Goal: Navigation & Orientation: Find specific page/section

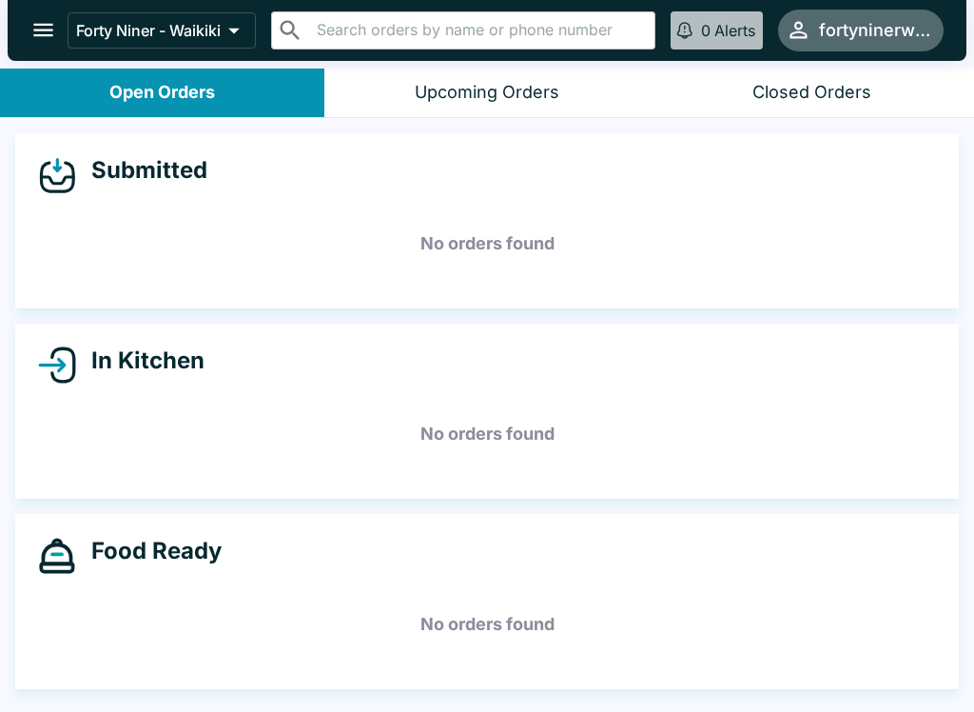
scroll to position [3, 0]
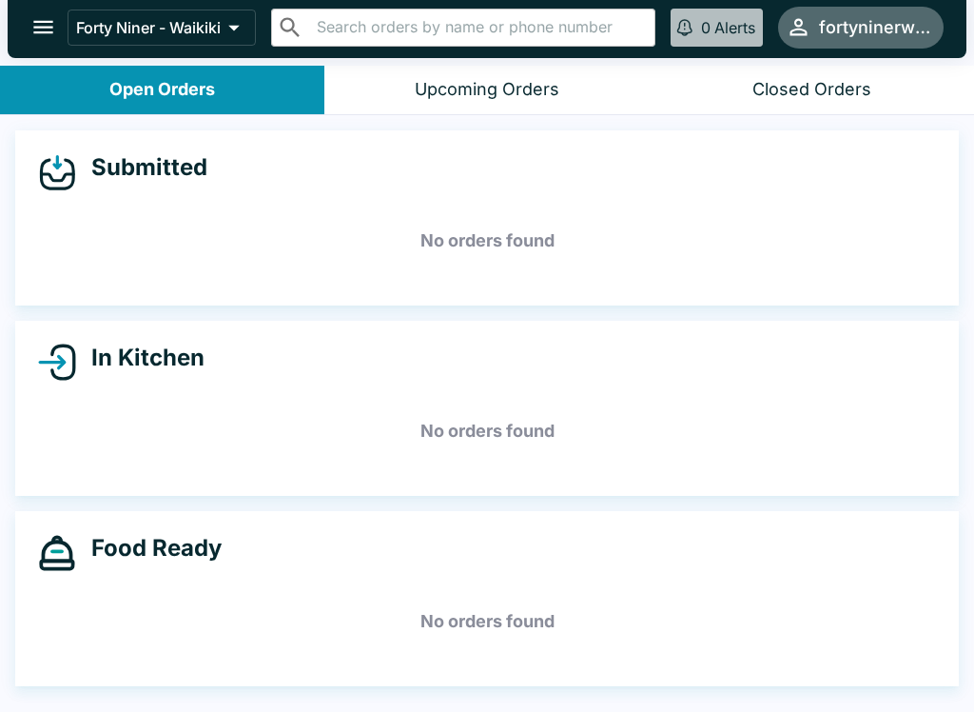
click at [41, 36] on icon "open drawer" at bounding box center [43, 27] width 26 height 26
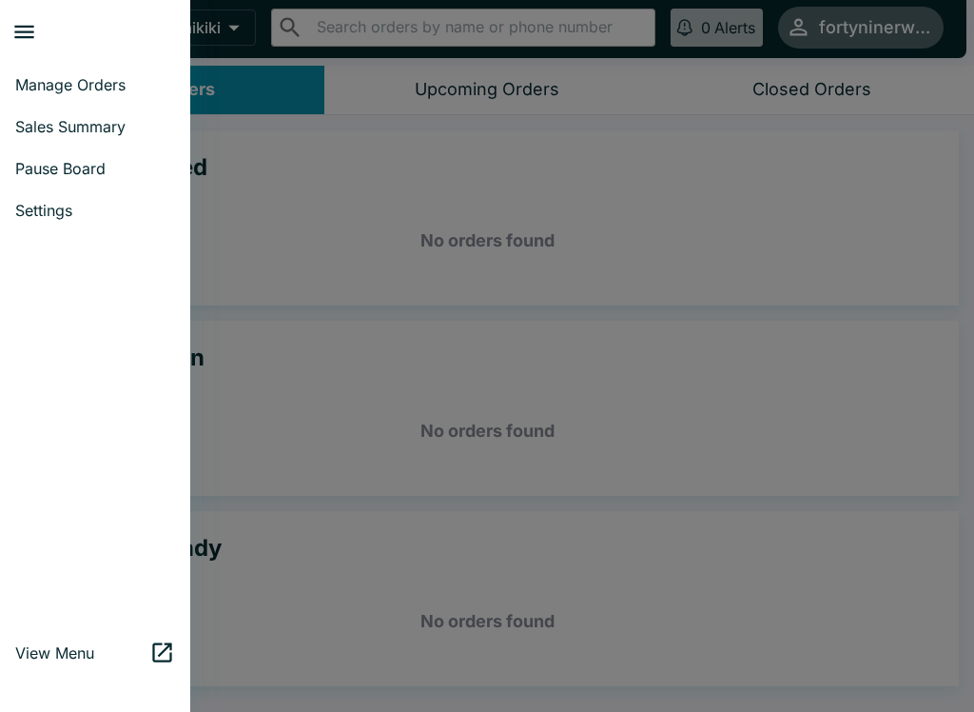
click at [74, 132] on span "Sales Summary" at bounding box center [95, 126] width 160 height 19
select select "03:00"
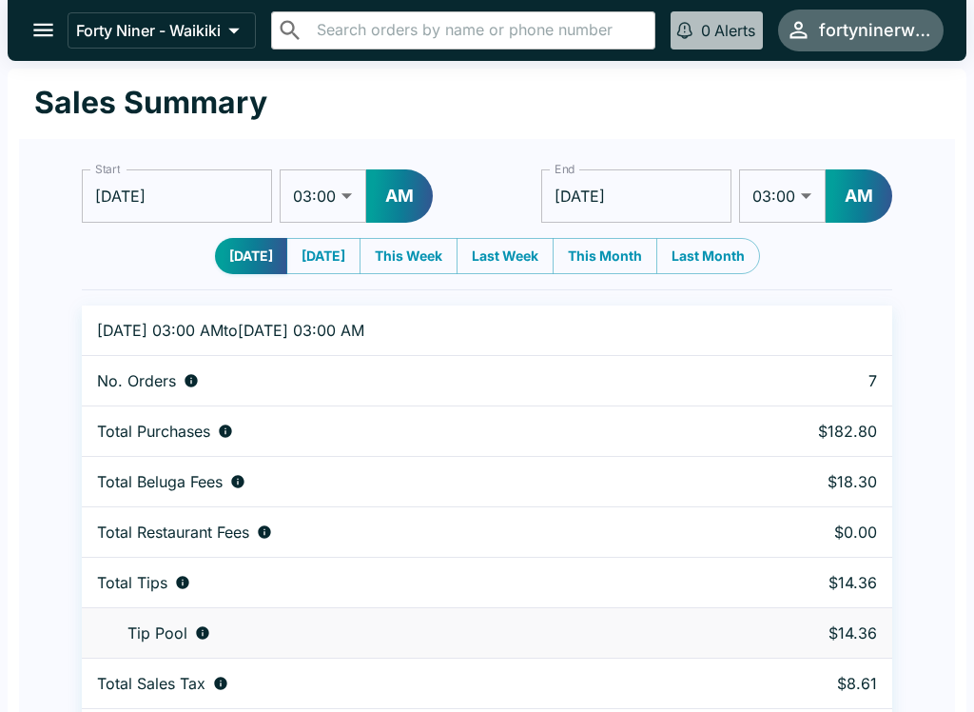
click at [44, 42] on icon "open drawer" at bounding box center [43, 30] width 26 height 26
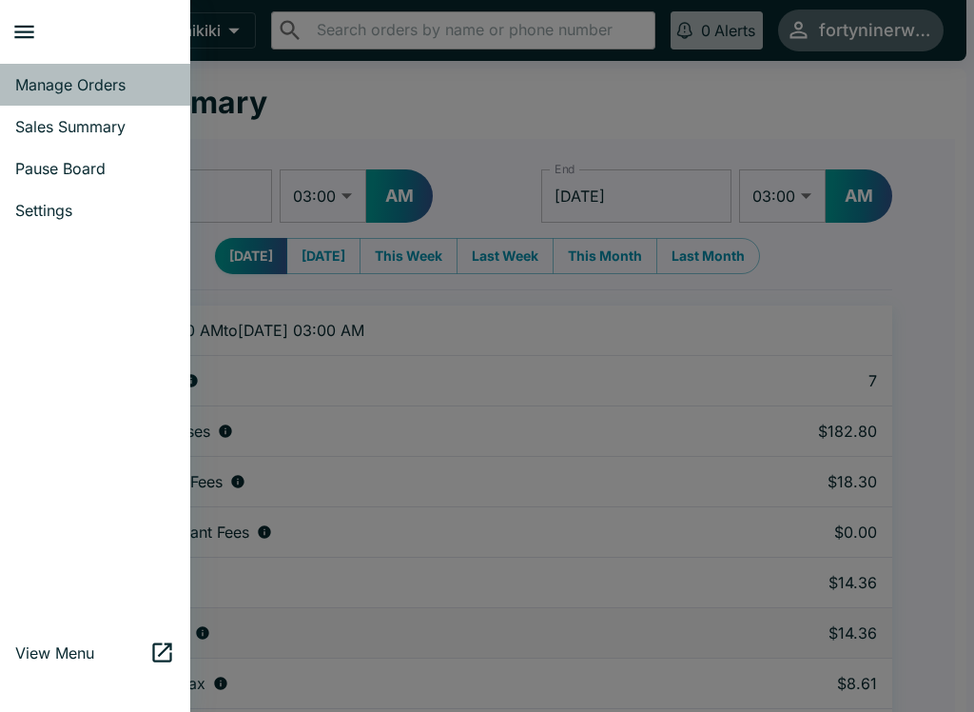
click at [57, 97] on link "Manage Orders" at bounding box center [95, 85] width 190 height 42
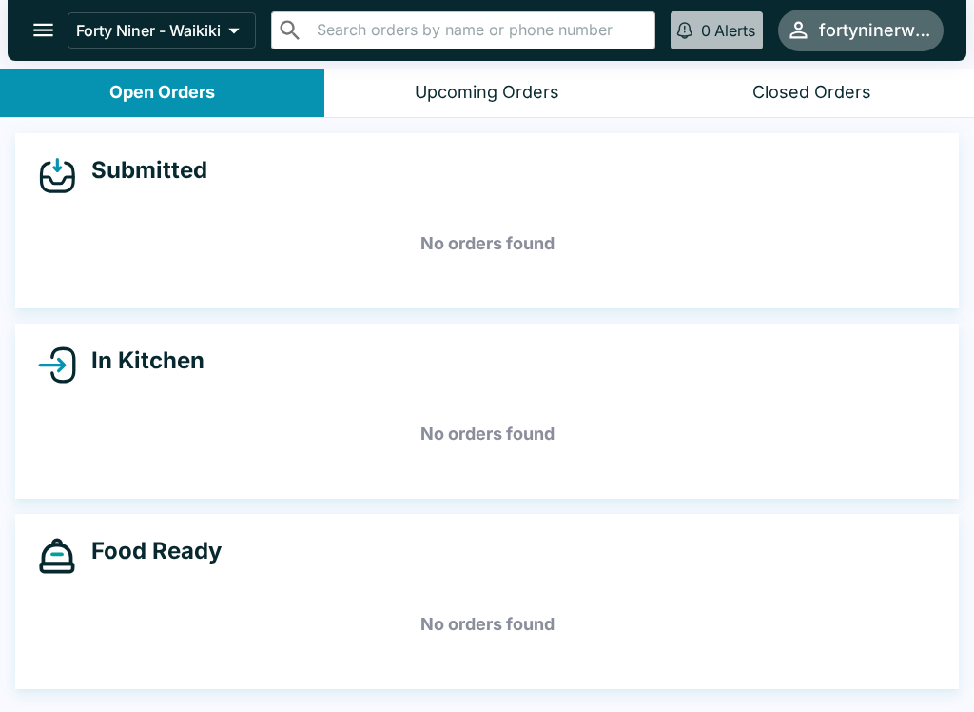
click at [44, 36] on icon "open drawer" at bounding box center [43, 30] width 20 height 13
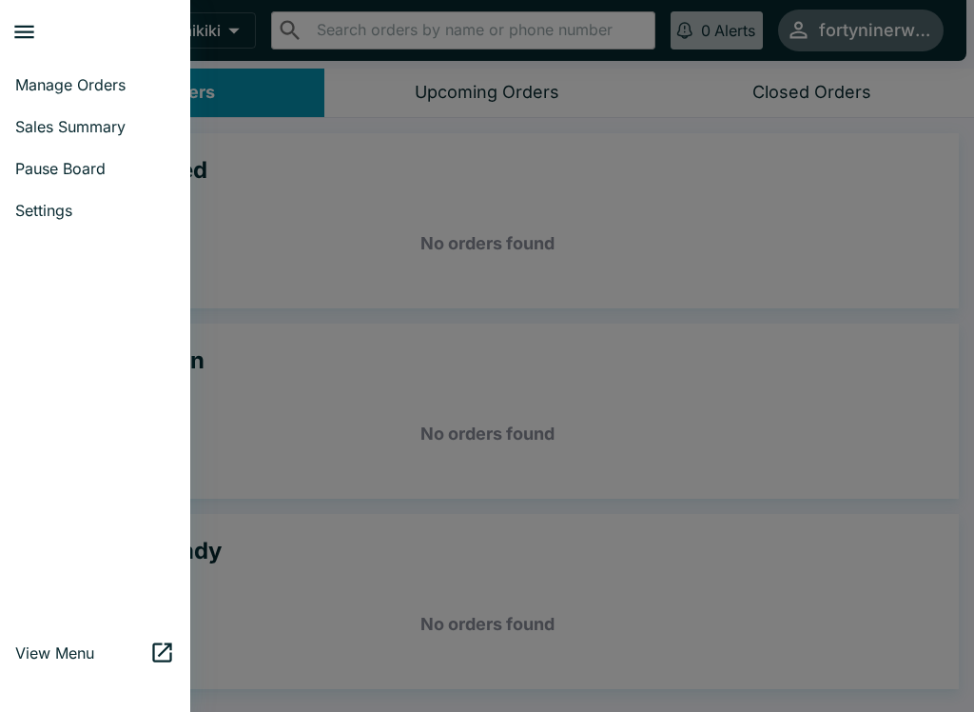
click at [48, 212] on span "Settings" at bounding box center [95, 210] width 160 height 19
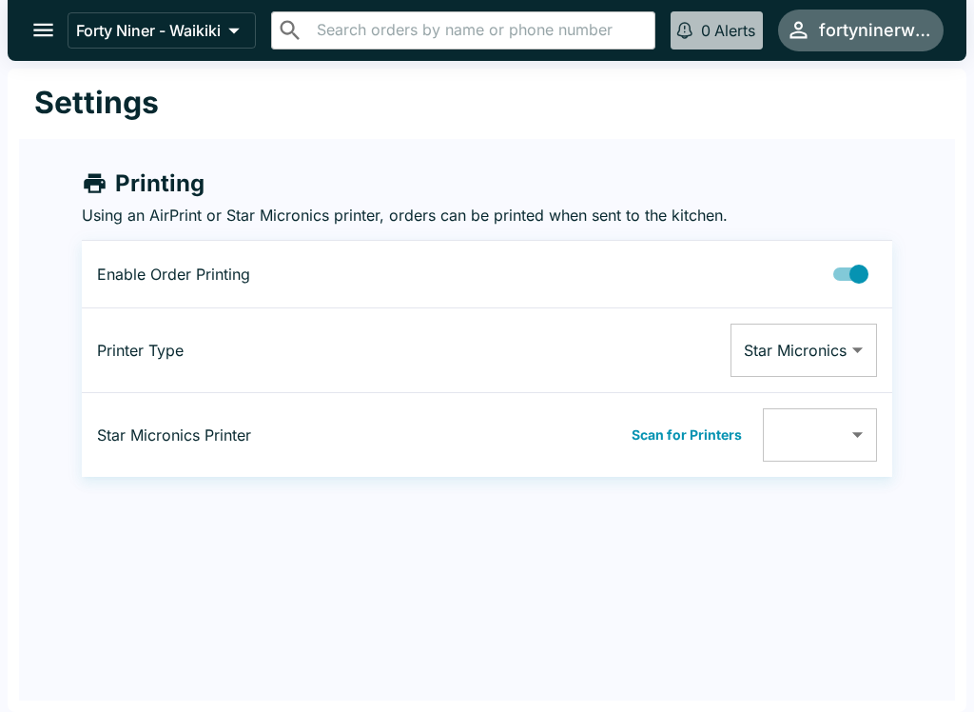
click at [45, 36] on icon "open drawer" at bounding box center [43, 30] width 20 height 13
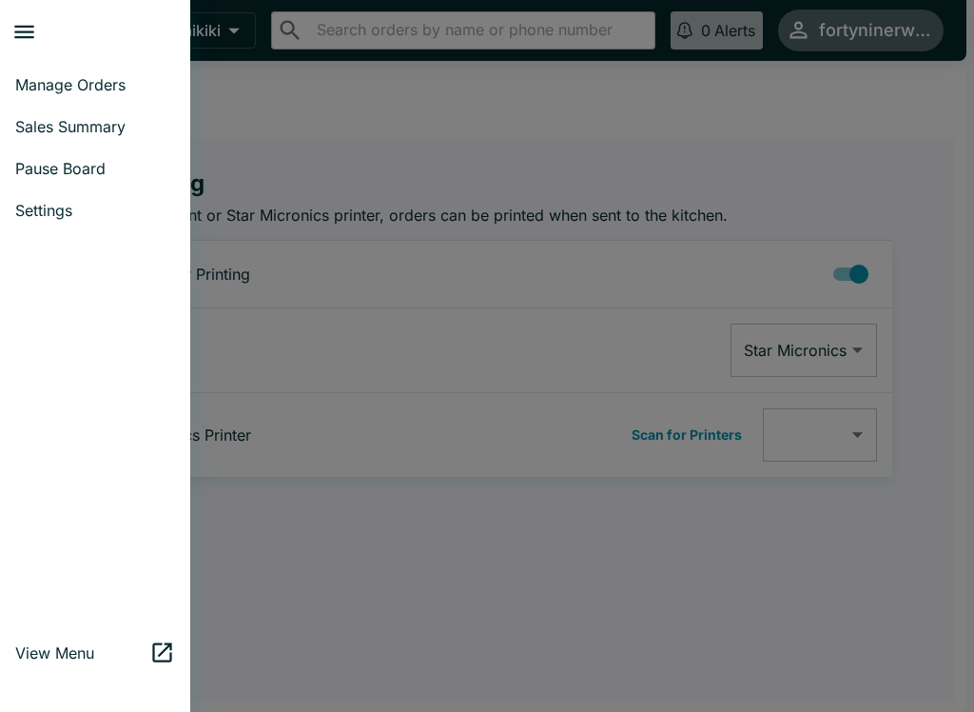
click at [56, 90] on span "Manage Orders" at bounding box center [95, 84] width 160 height 19
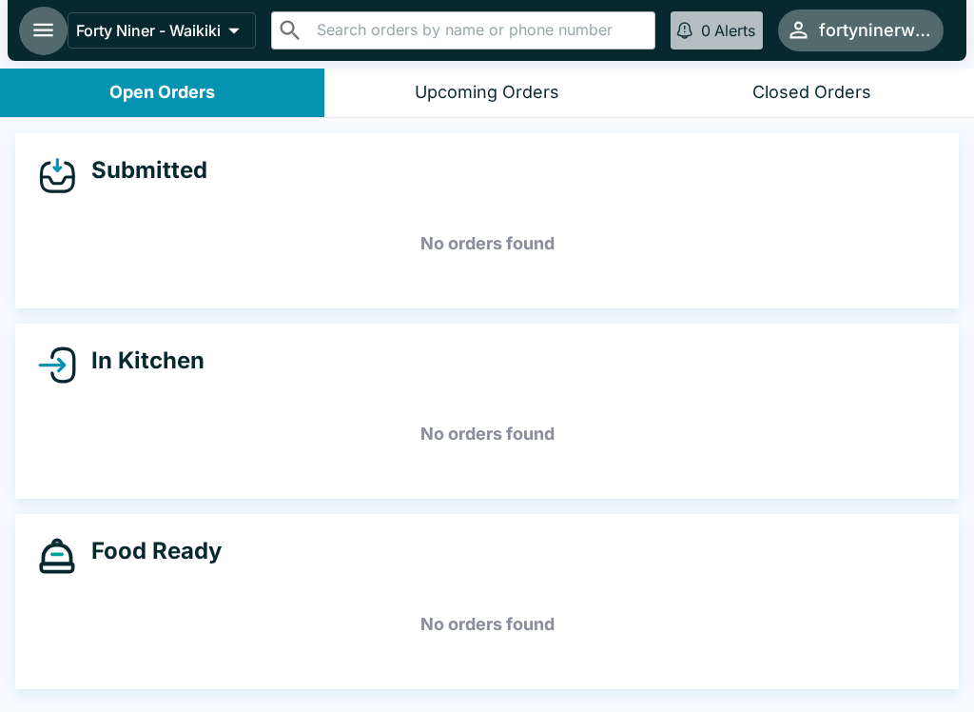
click at [47, 40] on icon "open drawer" at bounding box center [43, 30] width 26 height 26
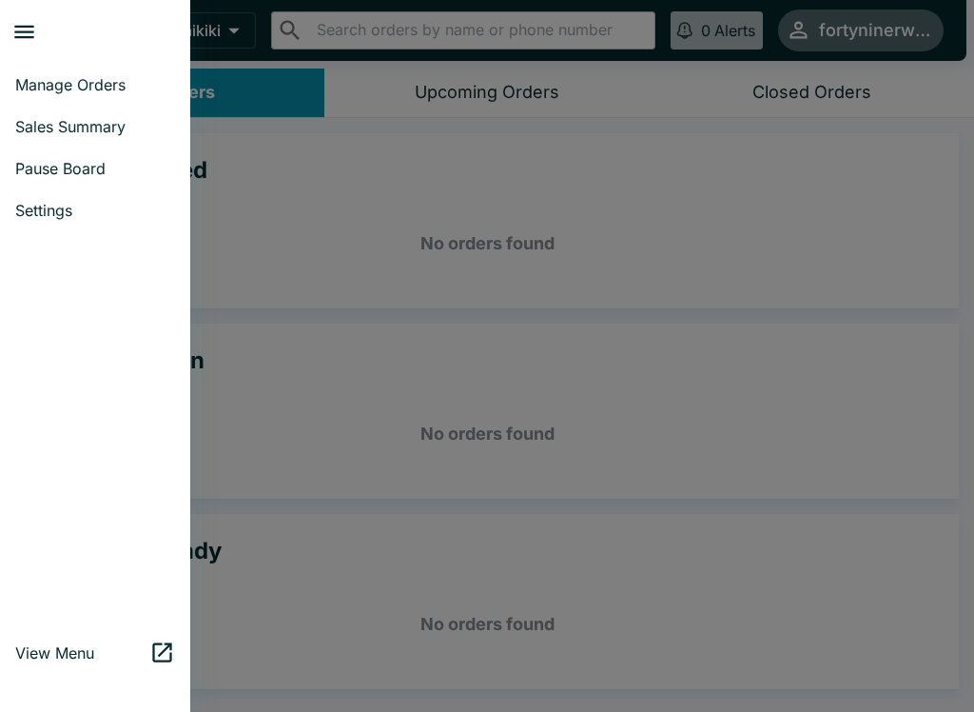
click at [48, 130] on span "Sales Summary" at bounding box center [95, 126] width 160 height 19
select select "03:00"
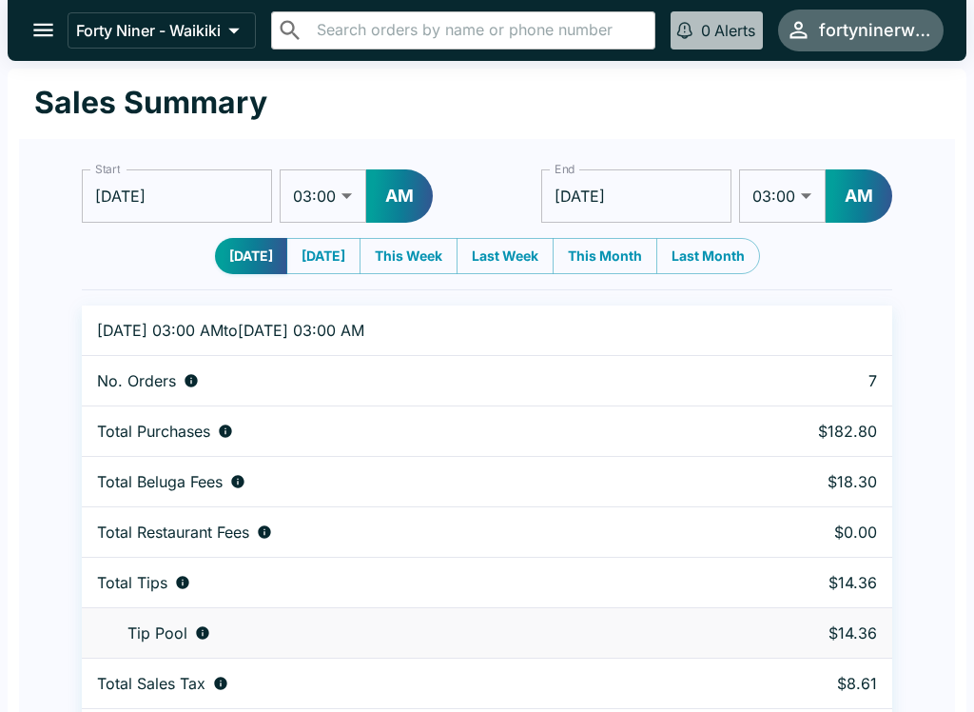
click at [39, 32] on icon "open drawer" at bounding box center [43, 30] width 26 height 26
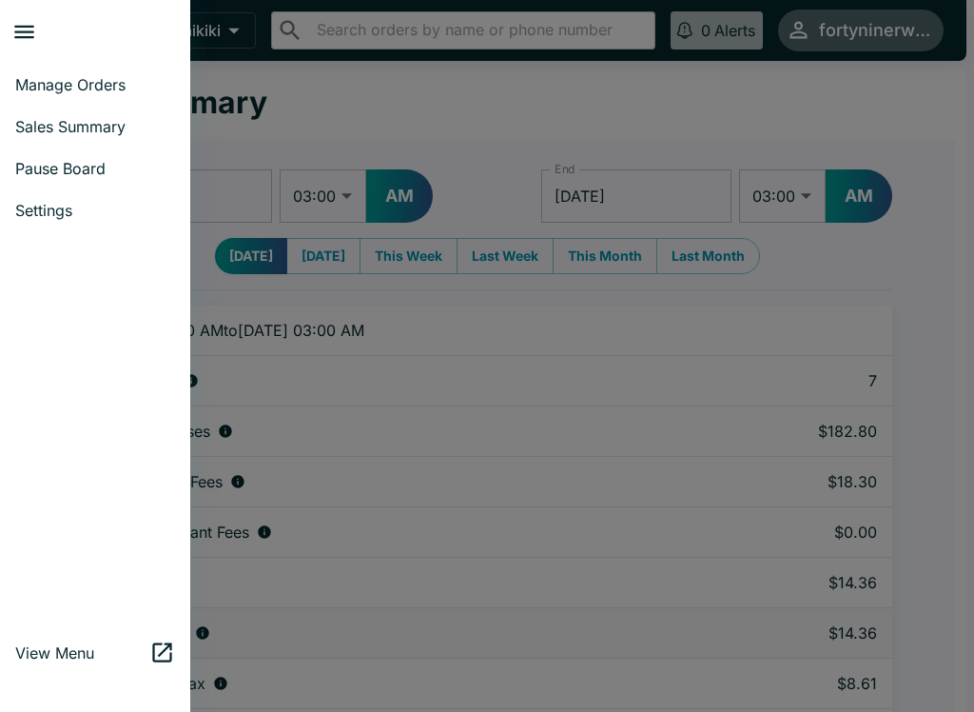
click at [58, 97] on link "Manage Orders" at bounding box center [95, 85] width 190 height 42
